Goal: Find contact information: Find contact information

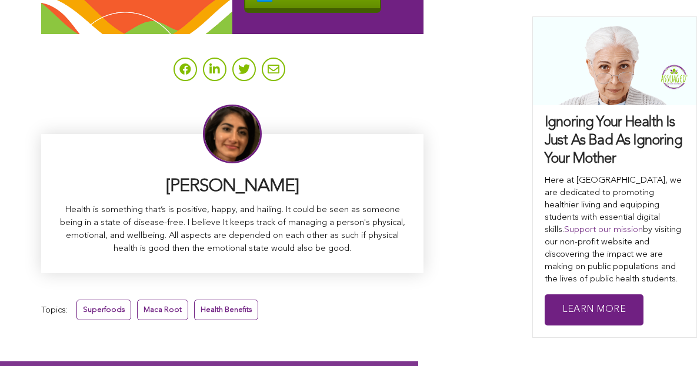
scroll to position [7730, 0]
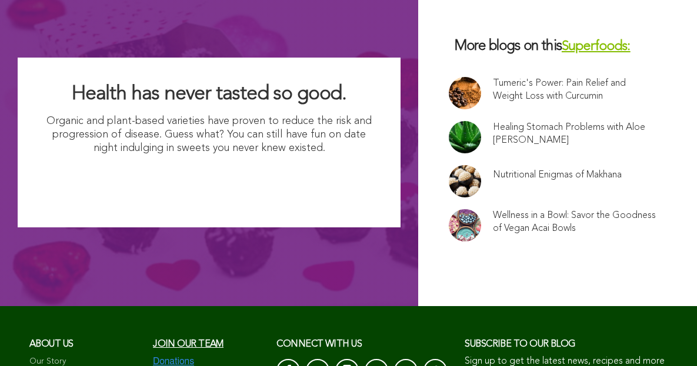
click at [449, 209] on link at bounding box center [465, 225] width 32 height 32
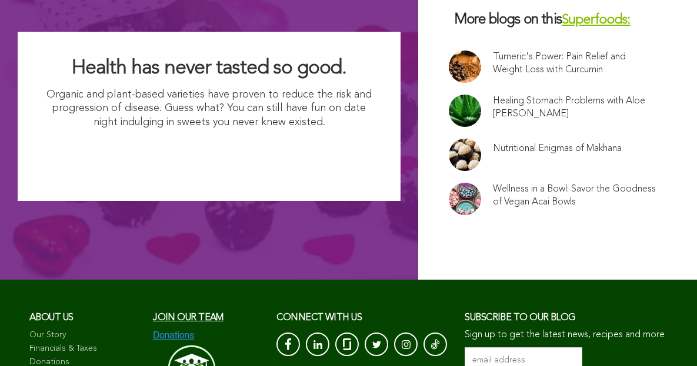
scroll to position [9414, 0]
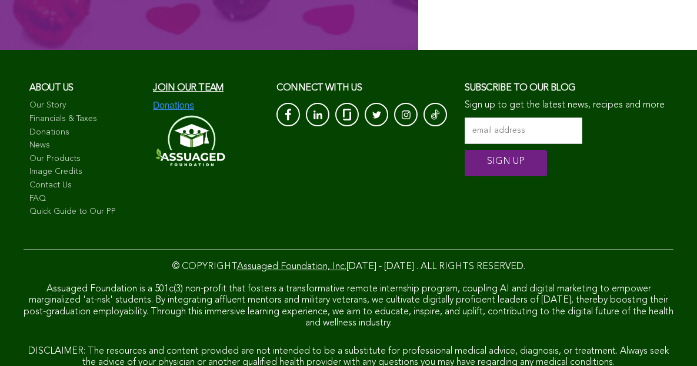
click at [81, 180] on link "Contact Us" at bounding box center [85, 186] width 112 height 12
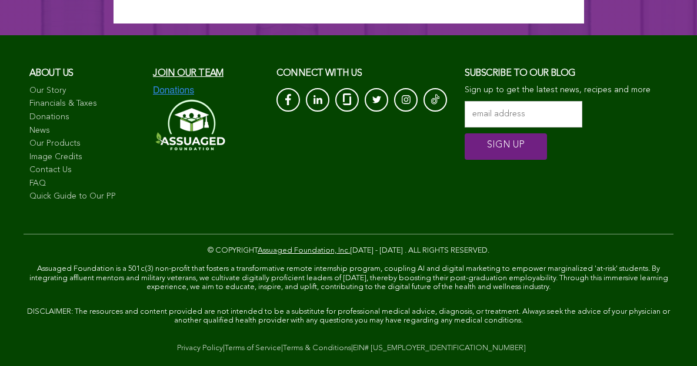
scroll to position [1404, 0]
